Goal: Transaction & Acquisition: Obtain resource

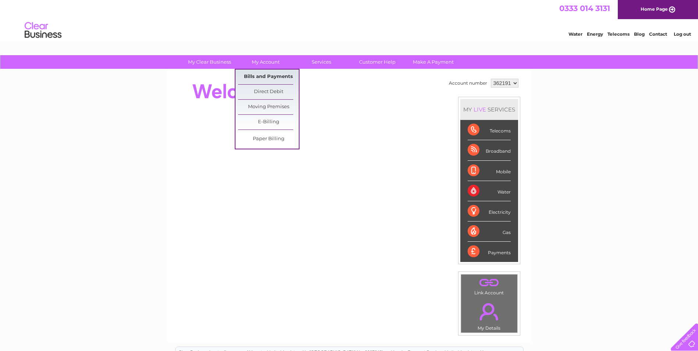
click at [262, 76] on link "Bills and Payments" at bounding box center [268, 77] width 61 height 15
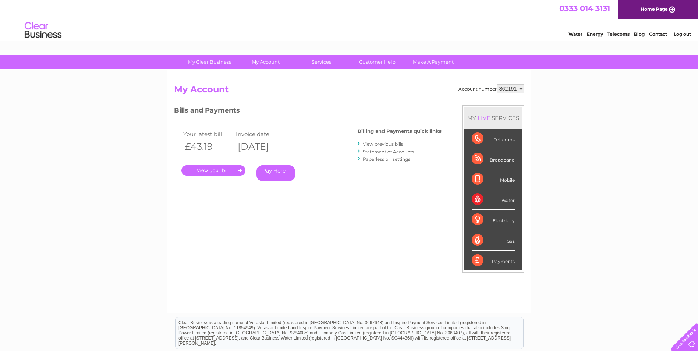
click at [382, 151] on link "Statement of Accounts" at bounding box center [388, 152] width 51 height 6
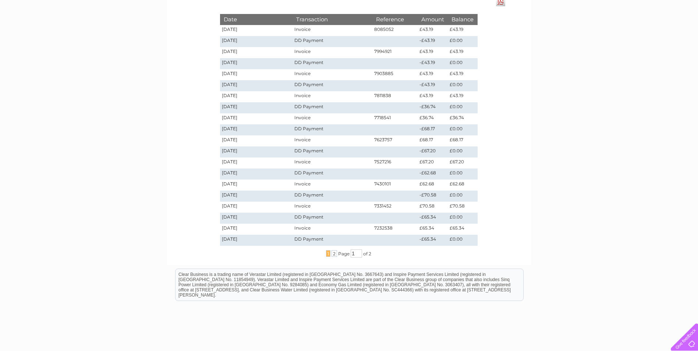
scroll to position [111, 0]
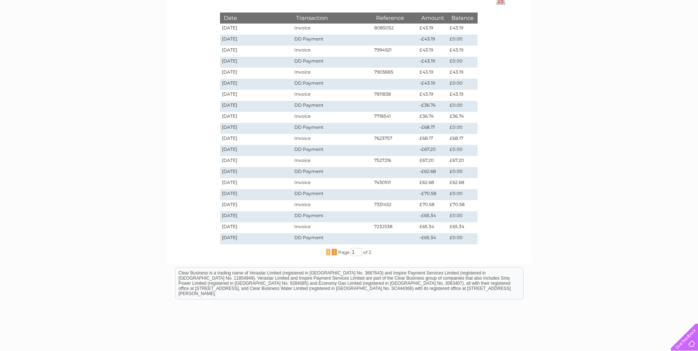
click at [334, 253] on span "2" at bounding box center [334, 252] width 6 height 7
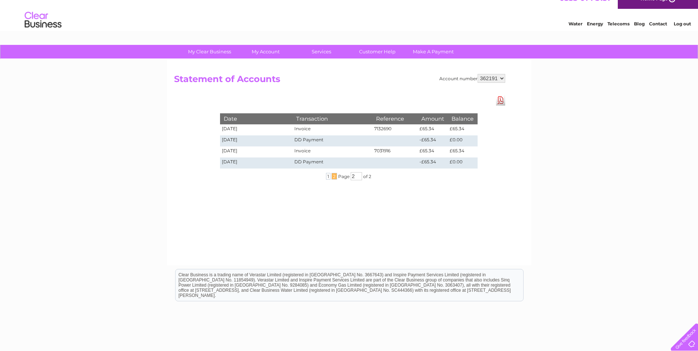
scroll to position [0, 0]
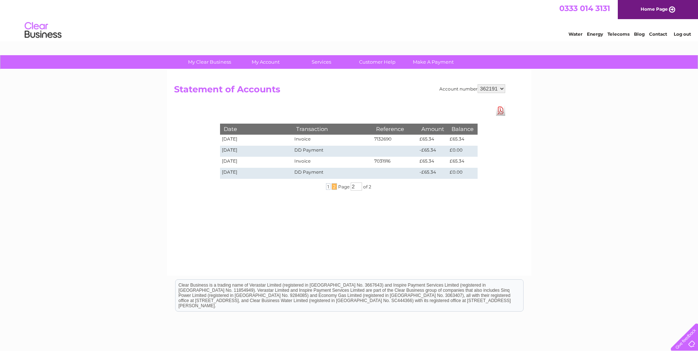
click at [500, 89] on select "362191" at bounding box center [491, 88] width 28 height 9
click at [379, 104] on div "Account number 362191 Statement of Accounts Download Pdf Date Transaction Refer…" at bounding box center [349, 173] width 364 height 206
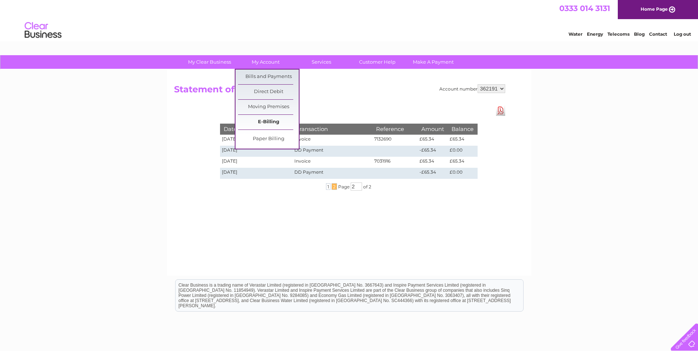
click at [266, 121] on link "E-Billing" at bounding box center [268, 122] width 61 height 15
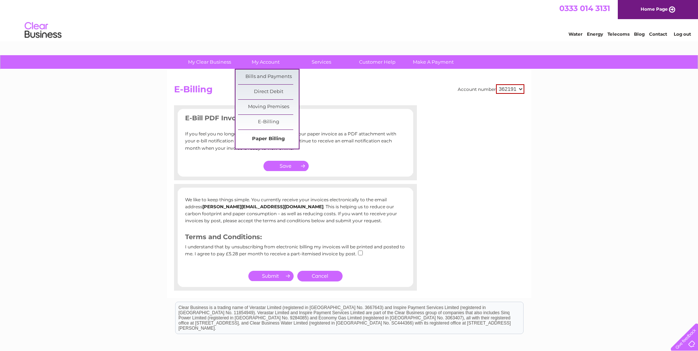
click at [272, 138] on link "Paper Billing" at bounding box center [268, 139] width 61 height 15
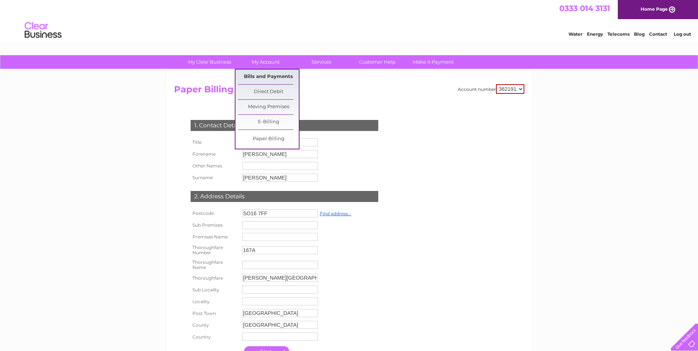
click at [267, 76] on link "Bills and Payments" at bounding box center [268, 77] width 61 height 15
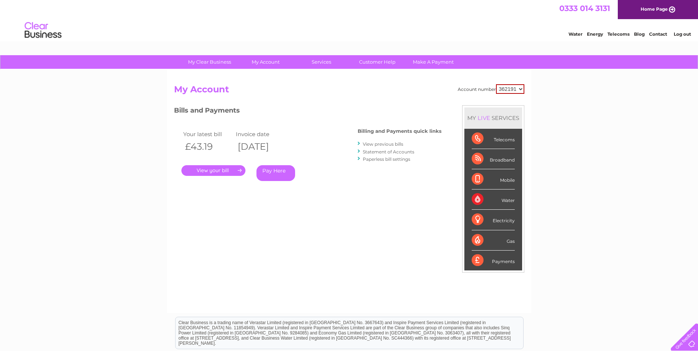
click at [373, 144] on link "View previous bills" at bounding box center [383, 144] width 40 height 6
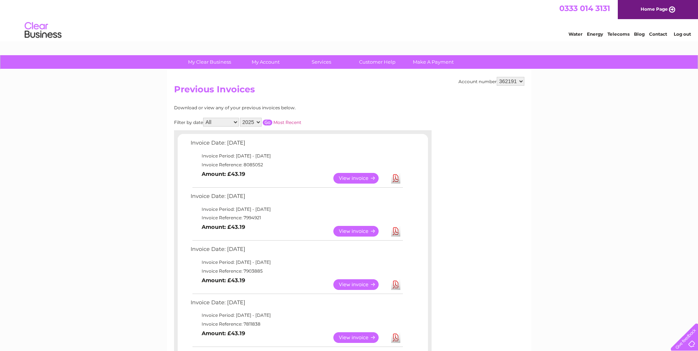
click at [256, 123] on select "2025 2024 2023 2022" at bounding box center [251, 122] width 22 height 9
select select "2022"
click at [241, 118] on select "2025 2024 2023 2022" at bounding box center [251, 122] width 22 height 9
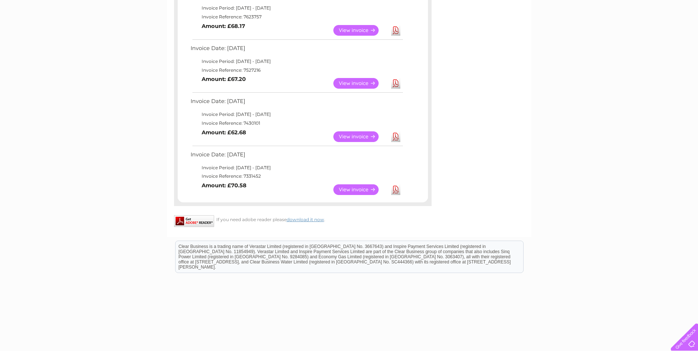
scroll to position [431, 0]
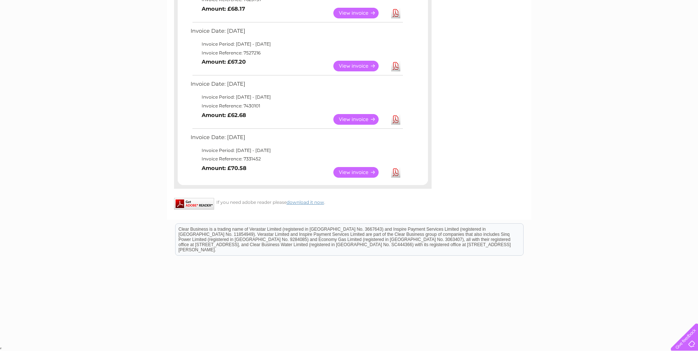
click at [357, 174] on link "View" at bounding box center [360, 172] width 54 height 11
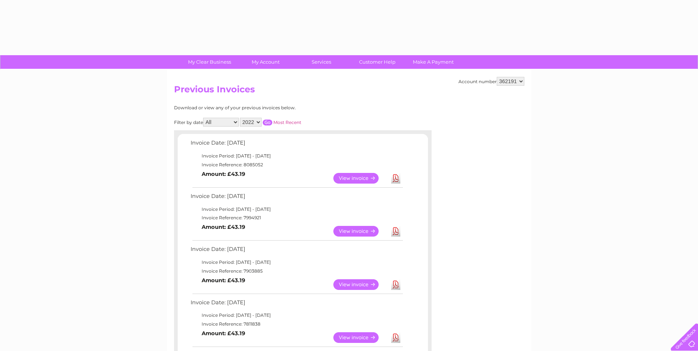
select select "2022"
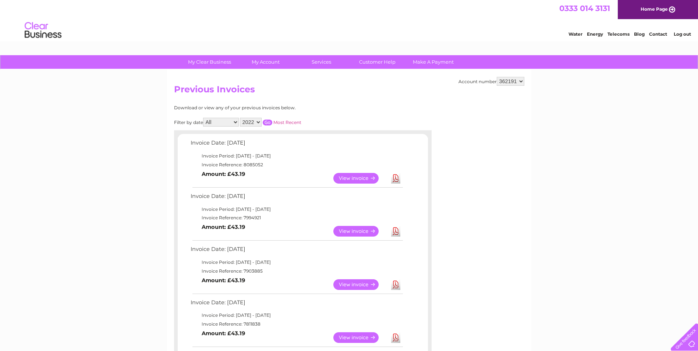
click at [266, 124] on input "button" at bounding box center [268, 123] width 10 height 6
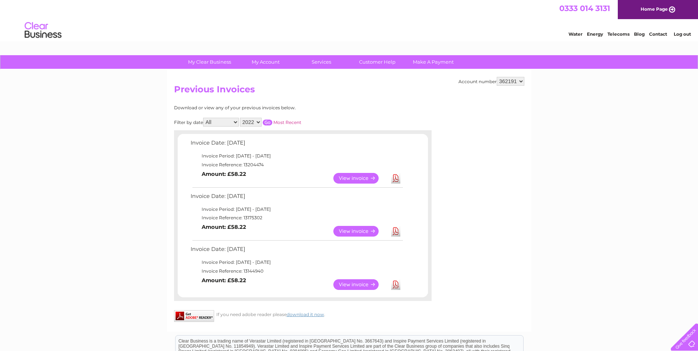
click at [356, 284] on link "View" at bounding box center [360, 284] width 54 height 11
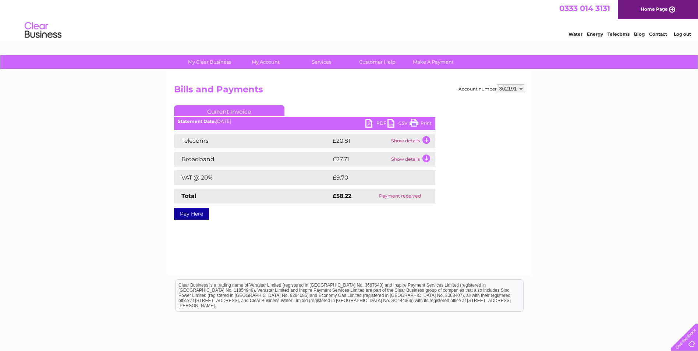
click at [379, 122] on link "PDF" at bounding box center [376, 124] width 22 height 11
